Goal: Information Seeking & Learning: Find specific fact

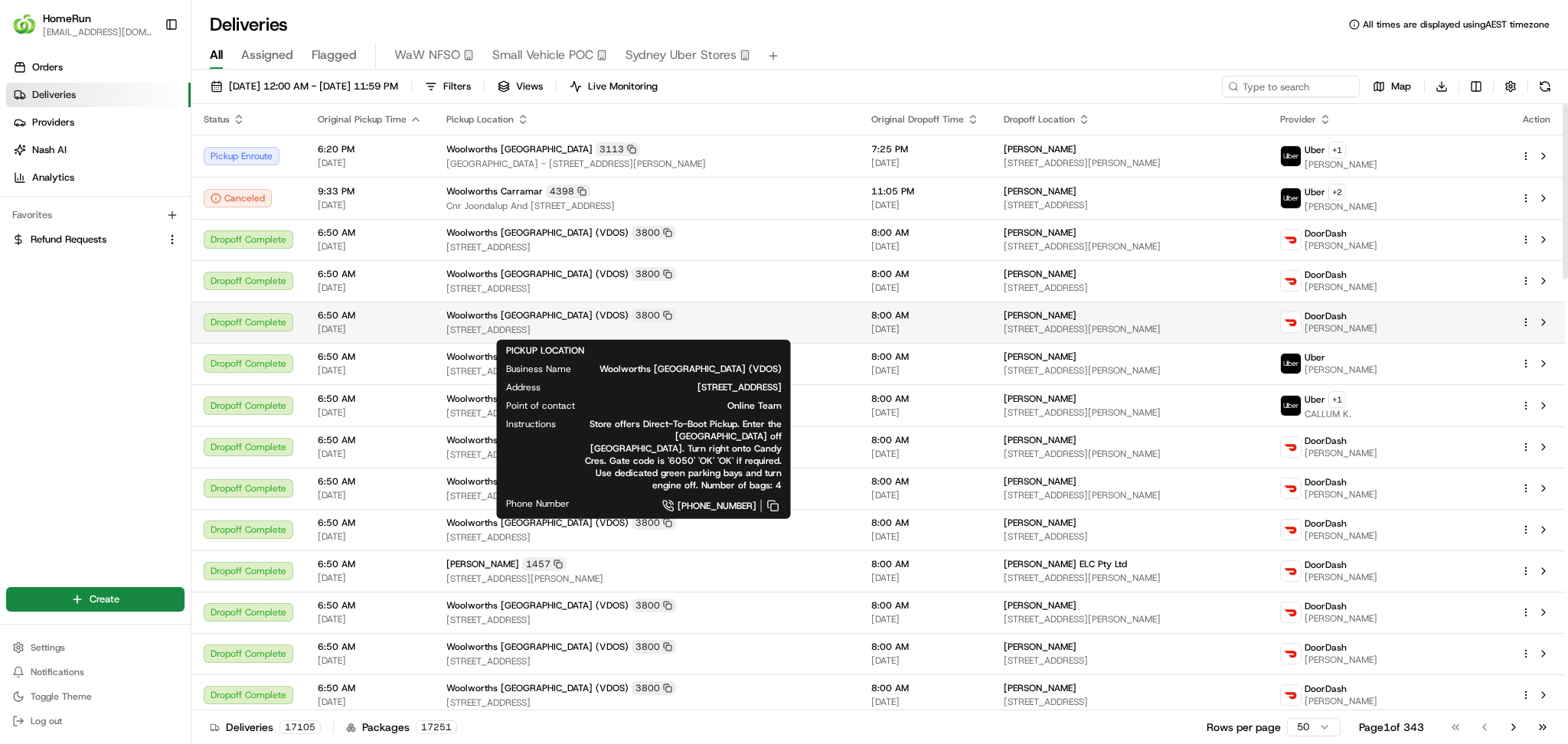
click at [523, 333] on span "[STREET_ADDRESS]" at bounding box center [647, 330] width 400 height 12
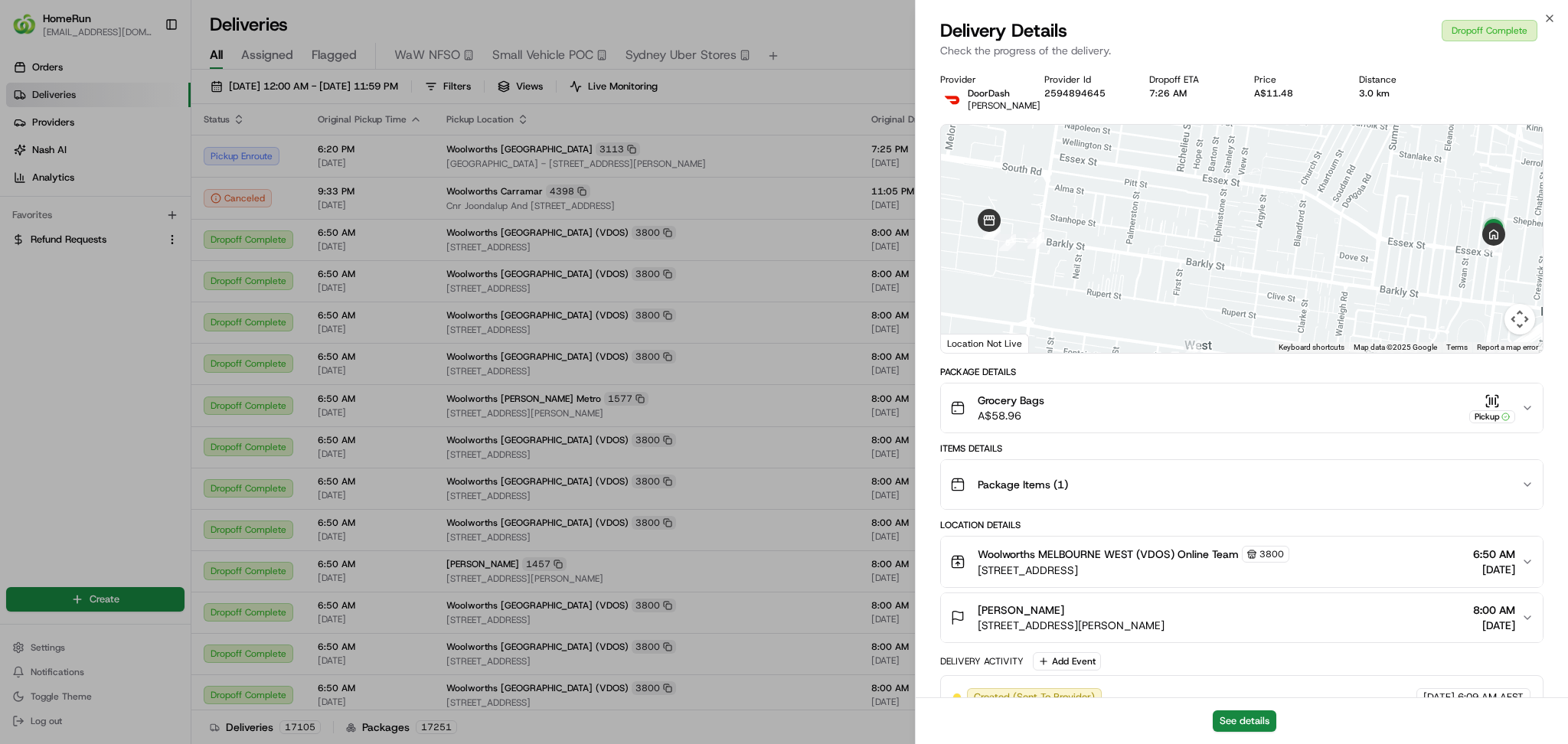
click at [1168, 412] on div "Grocery Bags A$58.96 Pickup" at bounding box center [1236, 408] width 571 height 30
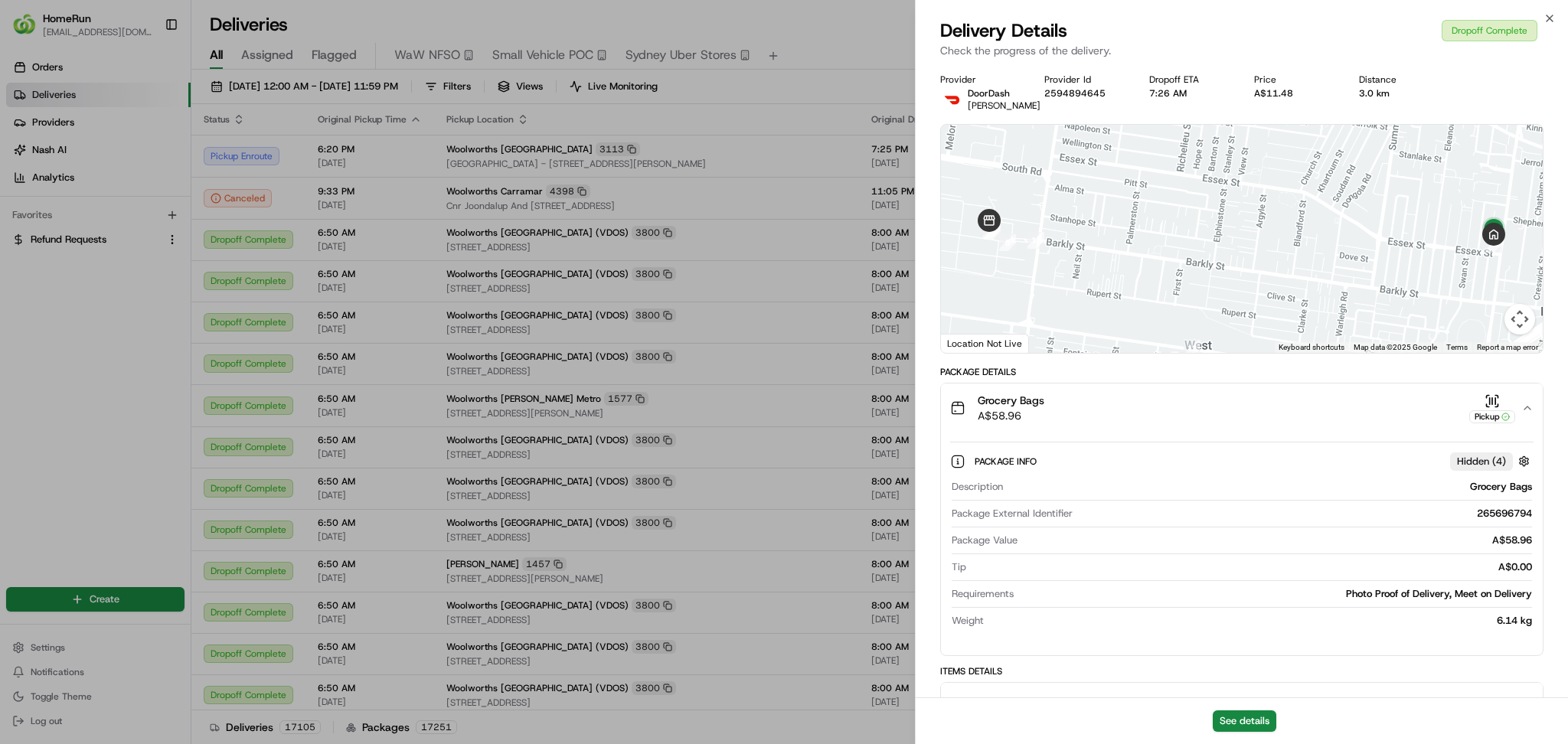
click at [1501, 512] on div "265696794" at bounding box center [1305, 514] width 453 height 13
copy div "265696794"
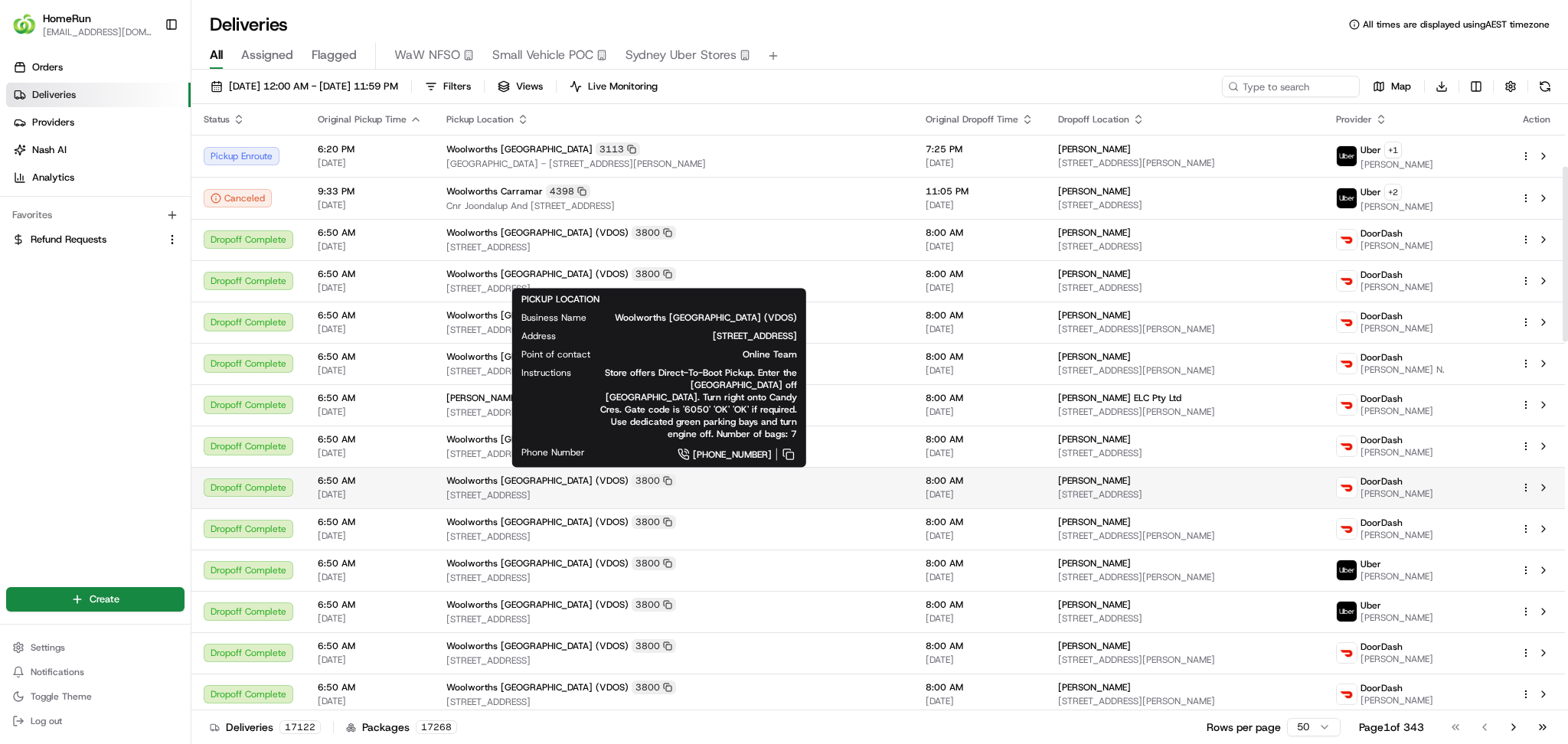
scroll to position [510, 0]
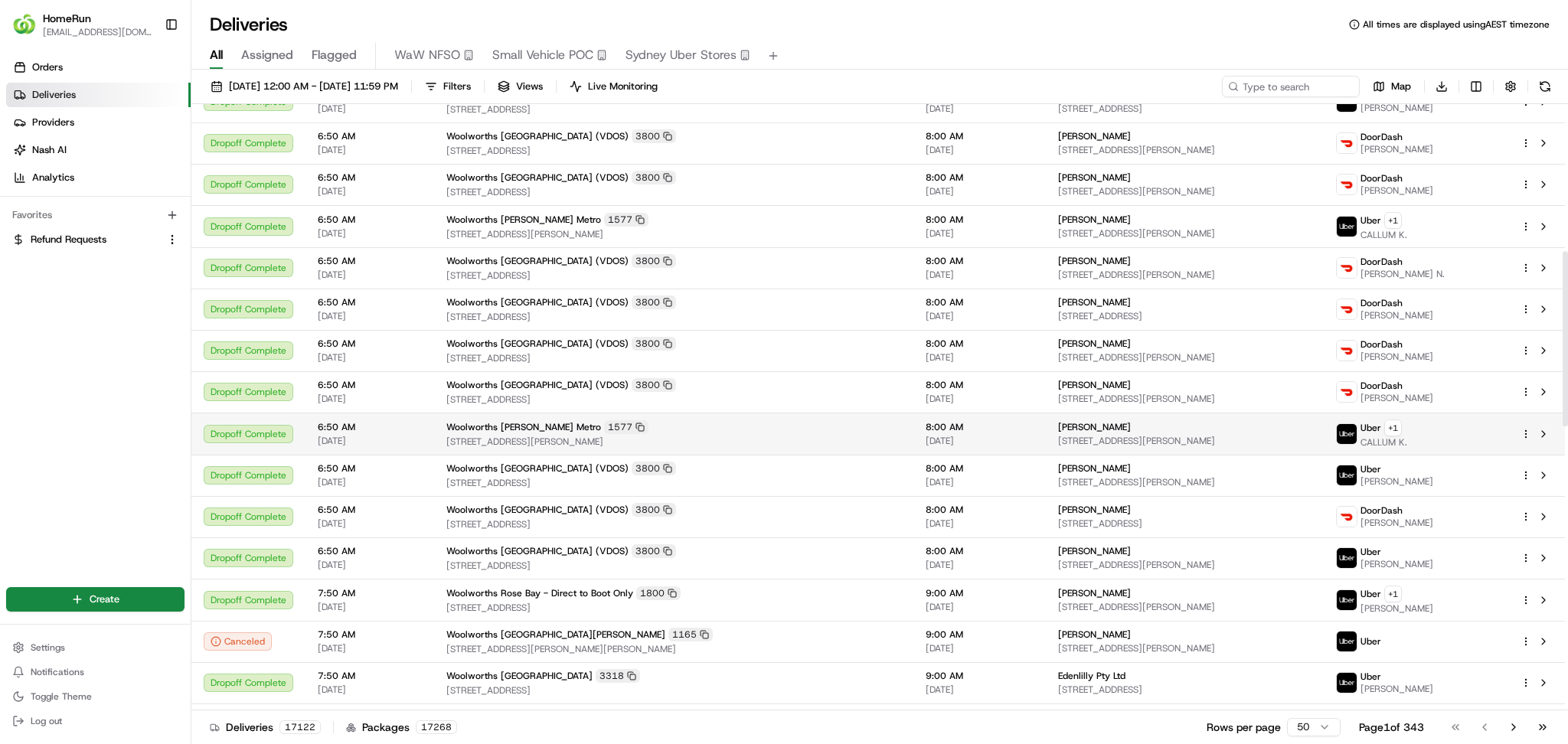
click at [774, 446] on span "[STREET_ADDRESS][PERSON_NAME]" at bounding box center [674, 442] width 455 height 12
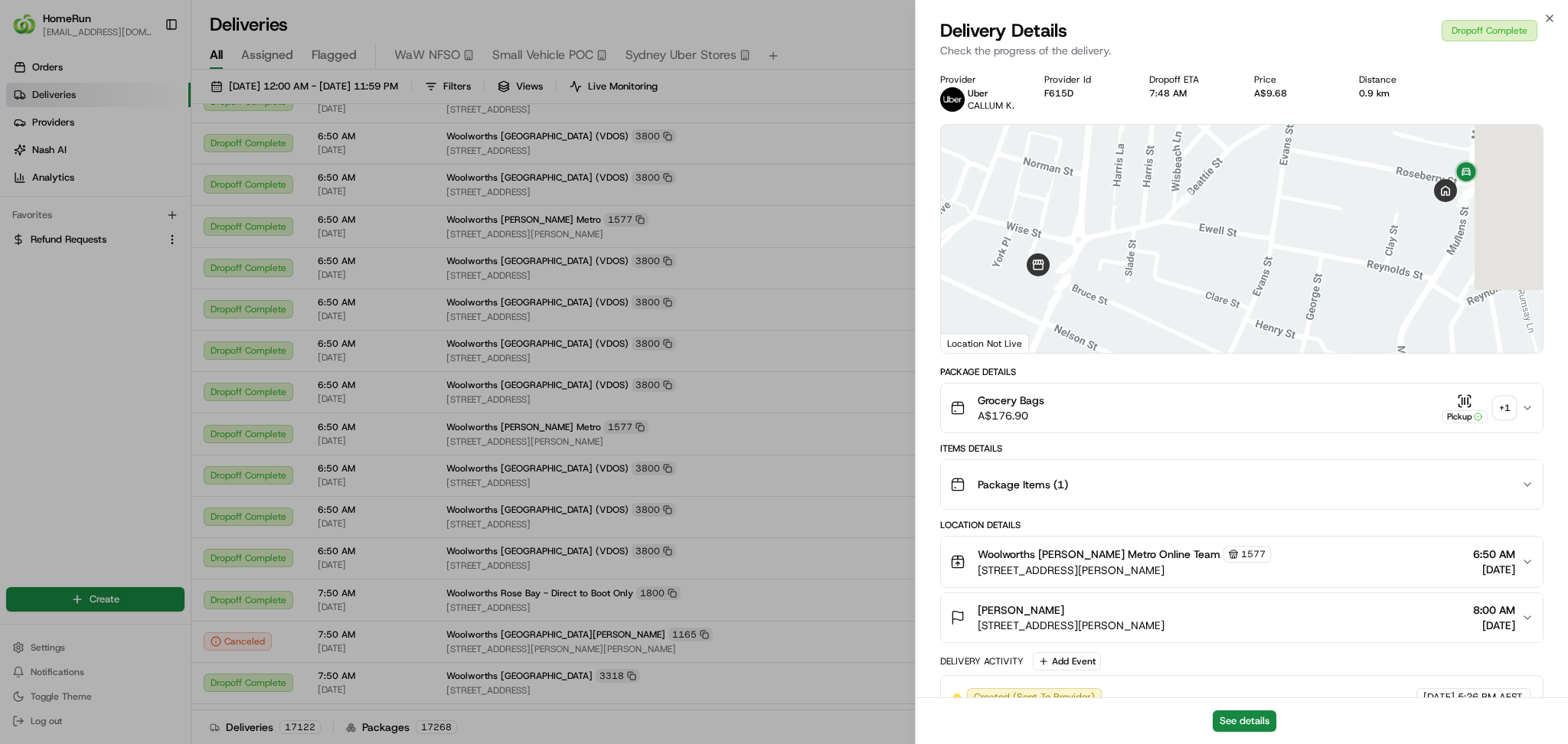
click at [1276, 416] on div "Grocery Bags A$176.90 Pickup + 1" at bounding box center [1236, 408] width 571 height 30
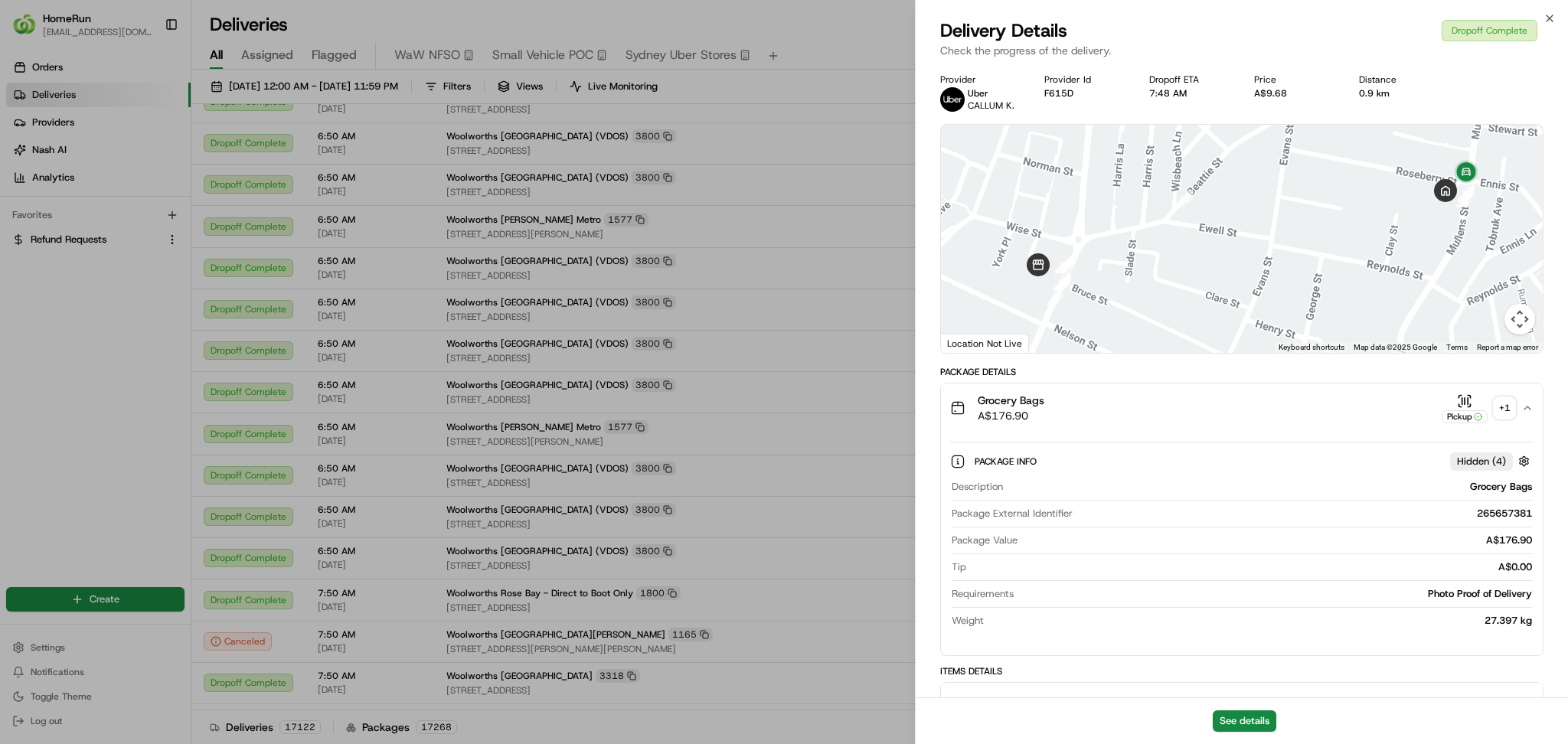
click at [1491, 517] on div "265657381" at bounding box center [1305, 514] width 453 height 13
copy div "265657381"
click at [1391, 423] on div "Grocery Bags A$176.90 Pickup + 1" at bounding box center [1236, 408] width 571 height 30
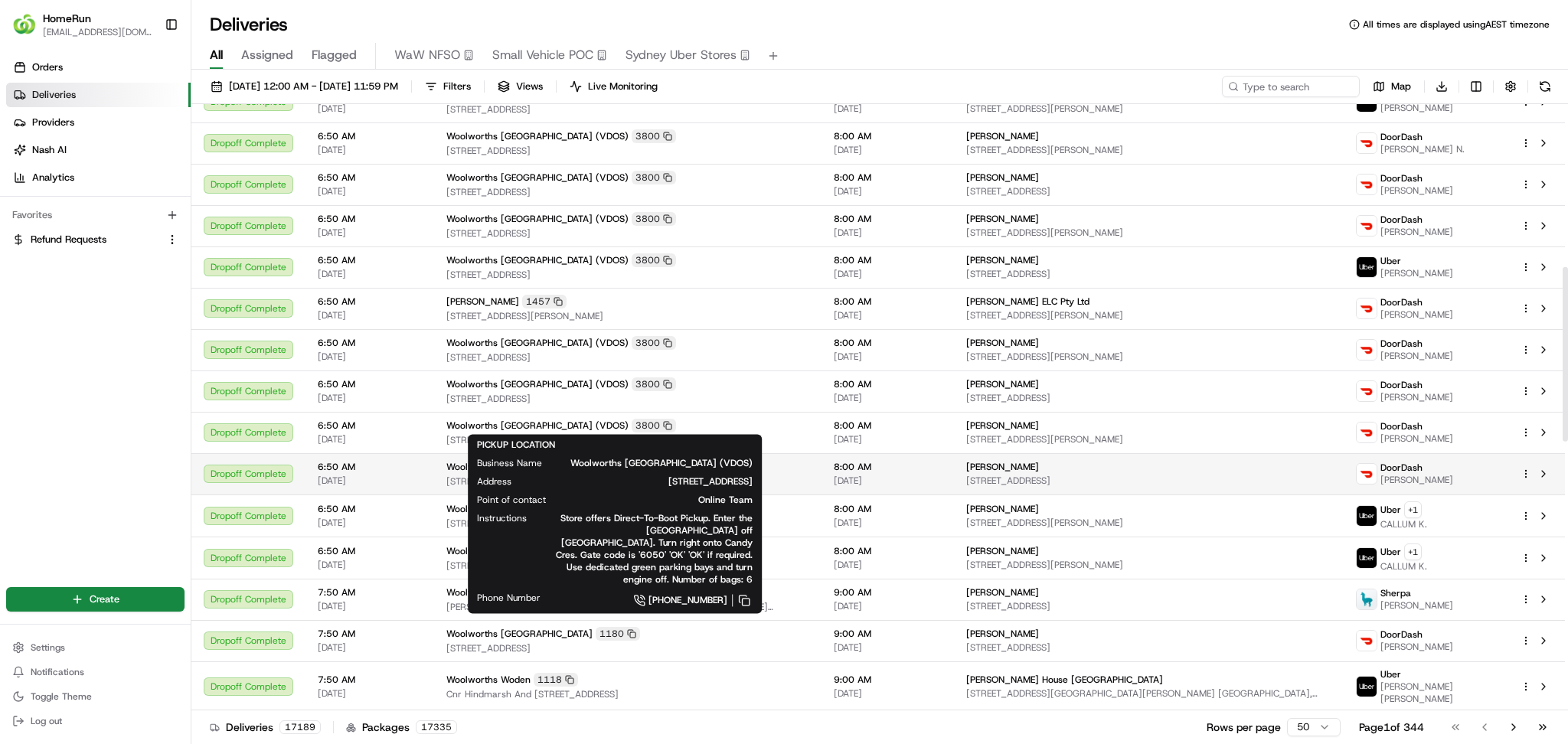
scroll to position [715, 0]
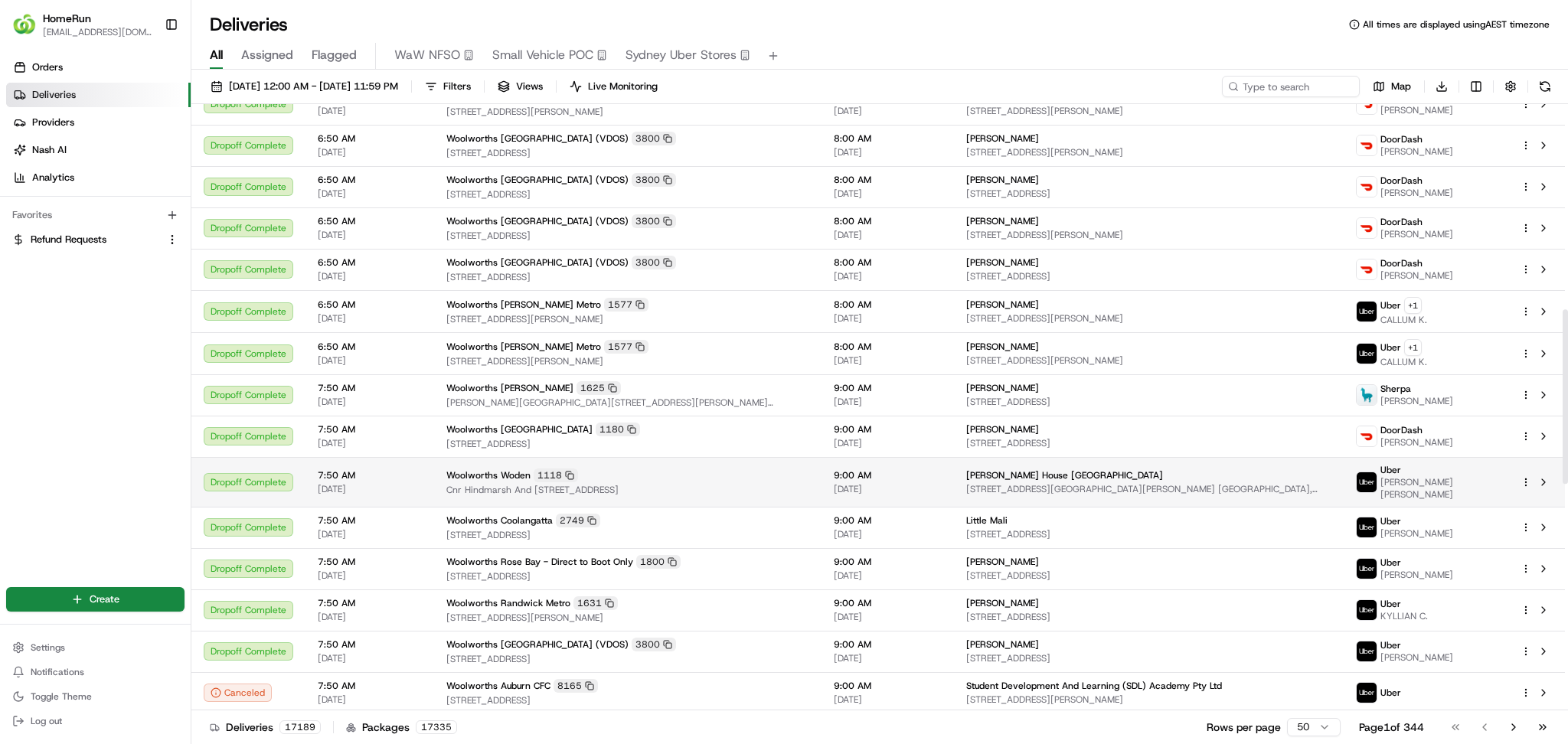
click at [678, 458] on td "Woolworths Woden [STREET_ADDRESS]" at bounding box center [627, 482] width 387 height 50
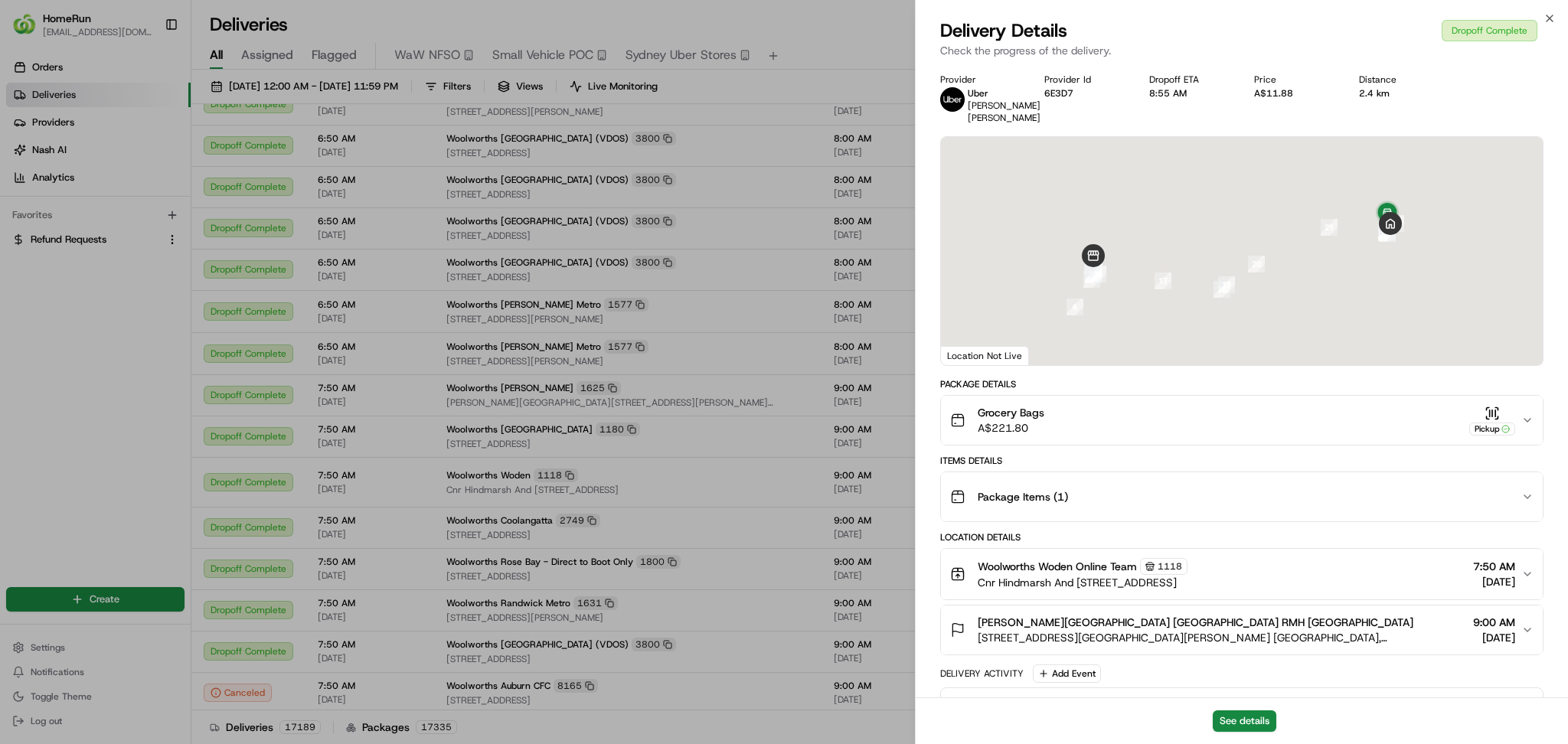
click at [1117, 421] on div "Grocery Bags A$221.80 Pickup" at bounding box center [1236, 420] width 571 height 30
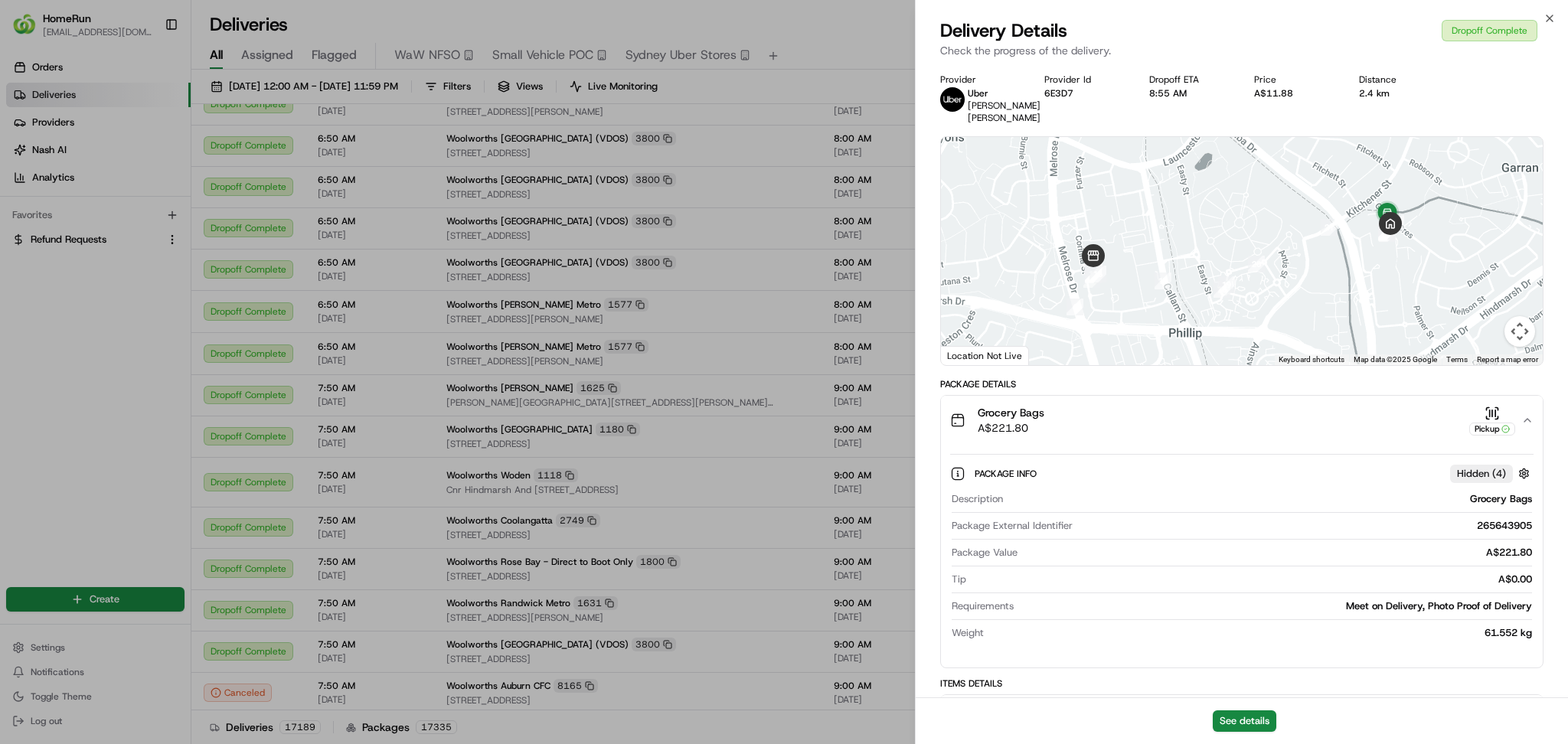
click at [1501, 527] on div "265643905" at bounding box center [1305, 525] width 453 height 13
copy div "265643905"
